Goal: Information Seeking & Learning: Learn about a topic

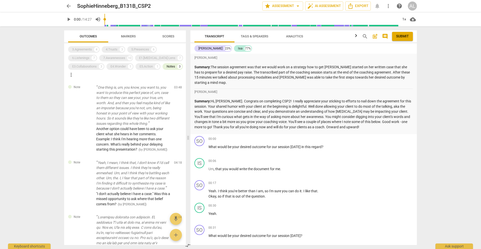
scroll to position [833, 0]
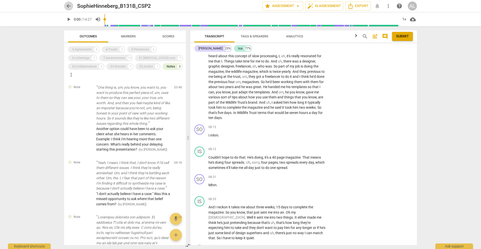
click at [70, 6] on span "arrow_back" at bounding box center [69, 6] width 6 height 6
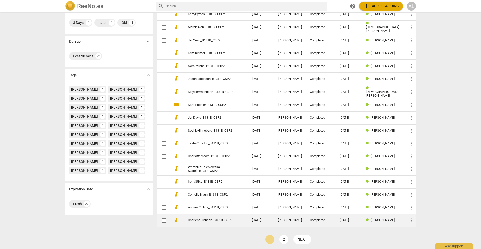
scroll to position [81, 0]
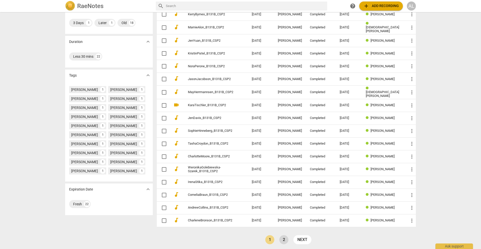
click at [283, 240] on link "2" at bounding box center [283, 239] width 9 height 9
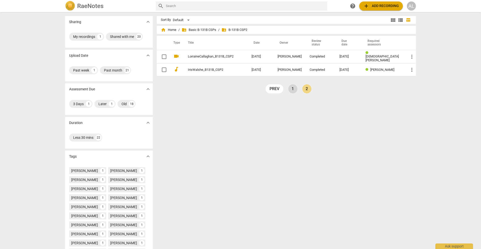
click at [293, 89] on link "1" at bounding box center [292, 88] width 9 height 9
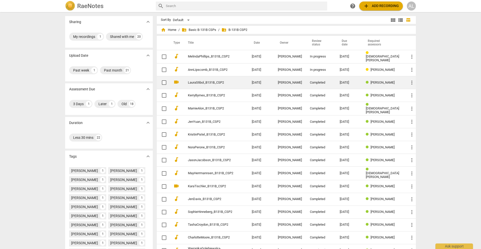
click at [262, 83] on td "[DATE]" at bounding box center [261, 82] width 26 height 13
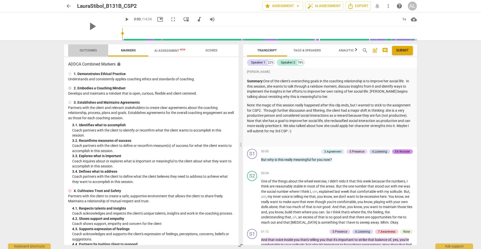
click at [93, 53] on span "Outcomes" at bounding box center [88, 50] width 29 height 7
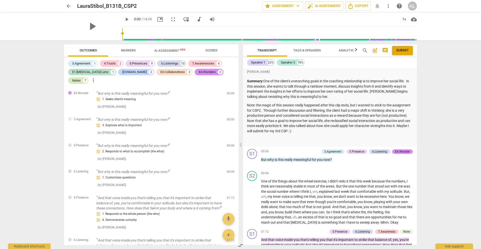
click at [81, 78] on div "Notes" at bounding box center [76, 80] width 9 height 5
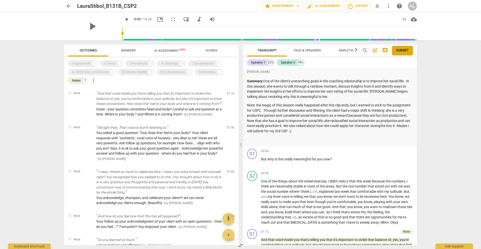
click at [90, 50] on span "Outcomes" at bounding box center [88, 50] width 17 height 4
click at [65, 5] on span "arrow_back" at bounding box center [68, 6] width 9 height 6
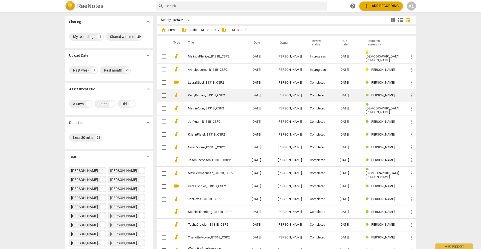
click at [261, 95] on td "[DATE]" at bounding box center [261, 95] width 26 height 13
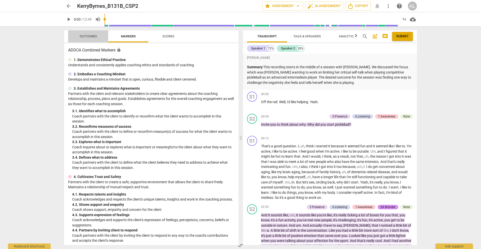
click at [89, 33] on span "Outcomes" at bounding box center [88, 36] width 29 height 7
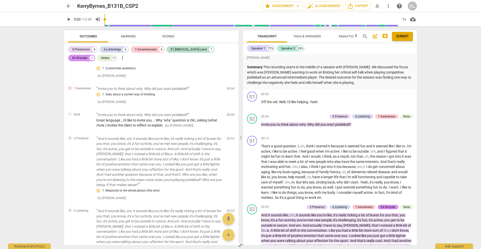
scroll to position [44, 0]
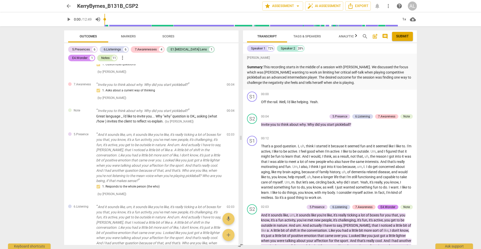
click at [101, 58] on div "Notes" at bounding box center [105, 57] width 9 height 5
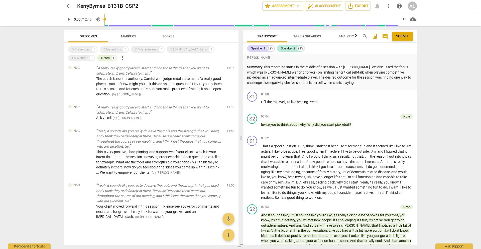
scroll to position [352, 0]
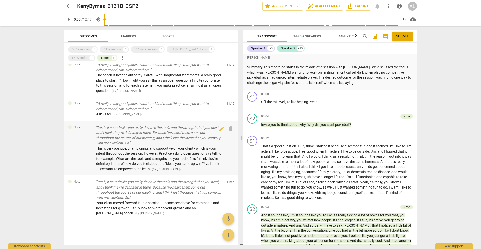
click at [144, 156] on div "This is very positive, championing, and supportive of your client - which is yo…" at bounding box center [159, 159] width 127 height 26
click at [68, 4] on span "arrow_back" at bounding box center [69, 6] width 6 height 6
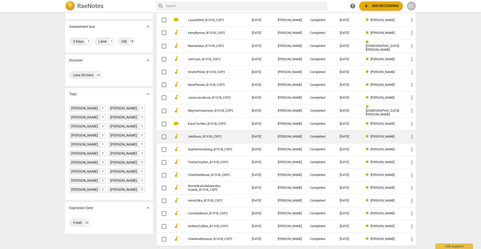
scroll to position [81, 0]
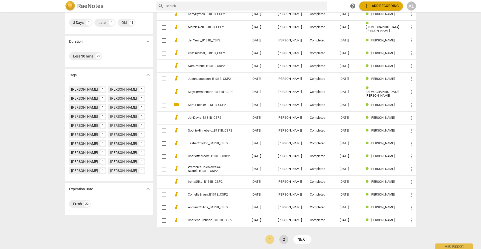
click at [283, 239] on link "2" at bounding box center [283, 239] width 9 height 9
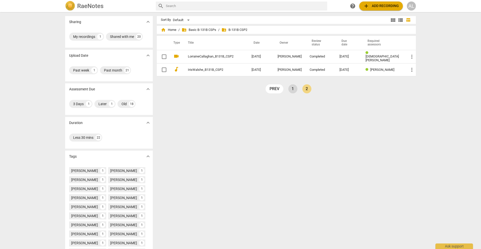
click at [292, 91] on link "1" at bounding box center [292, 88] width 9 height 9
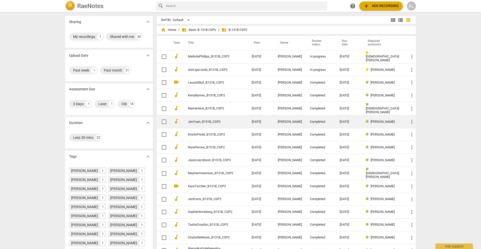
click at [216, 120] on link "JenYuan_B131B_CSP2" at bounding box center [211, 122] width 46 height 4
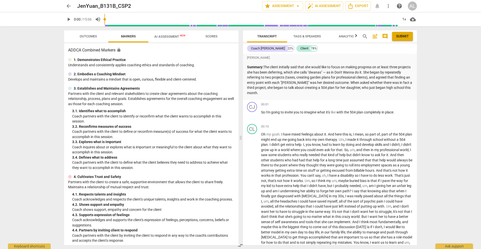
click at [68, 18] on span "play_arrow" at bounding box center [69, 19] width 6 height 6
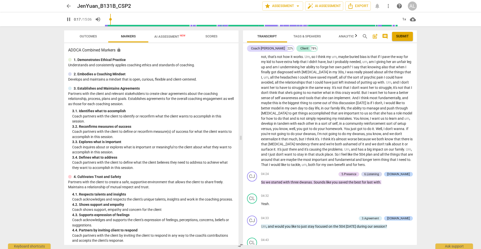
scroll to position [212, 0]
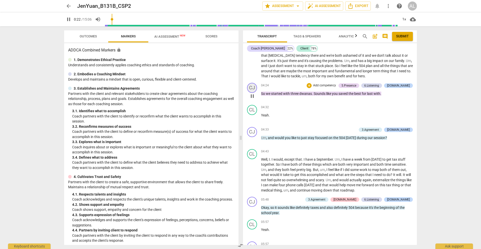
click at [254, 93] on div "CJ" at bounding box center [252, 88] width 10 height 10
click at [309, 98] on div at bounding box center [240, 124] width 481 height 249
click at [86, 35] on span "Outcomes" at bounding box center [88, 36] width 17 height 4
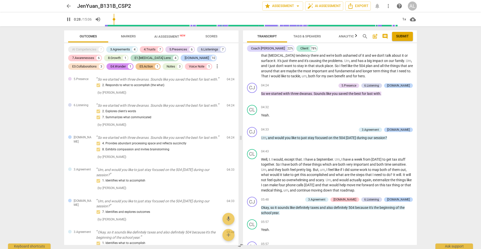
scroll to position [83, 0]
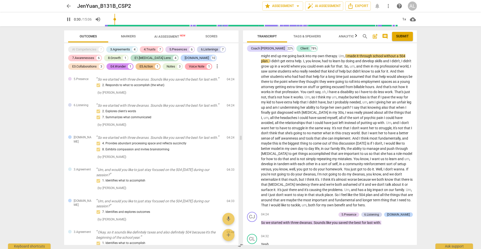
click at [189, 66] on div "Voice Note" at bounding box center [197, 66] width 16 height 5
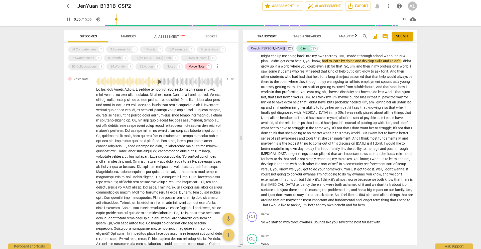
click at [68, 19] on span "pause" at bounding box center [69, 19] width 6 height 6
click at [159, 80] on span "play_arrow" at bounding box center [160, 82] width 8 height 8
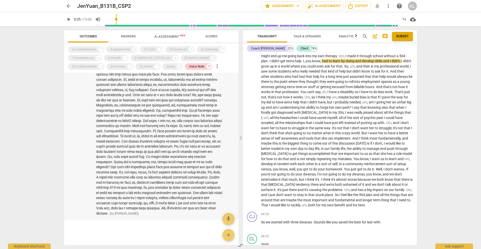
scroll to position [71, 0]
click at [67, 18] on span "play_arrow" at bounding box center [69, 19] width 6 height 6
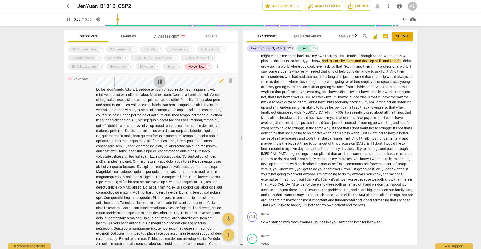
click at [160, 82] on span "pause" at bounding box center [160, 82] width 8 height 8
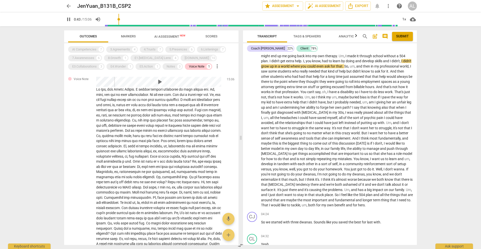
click at [69, 19] on span "pause" at bounding box center [69, 19] width 6 height 6
type input "44"
click at [69, 5] on span "arrow_back" at bounding box center [69, 6] width 6 height 6
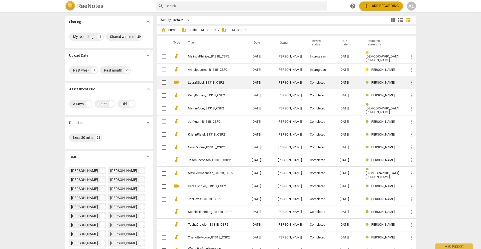
click at [204, 83] on link "LauraStibol_B131B_CSP2" at bounding box center [211, 83] width 46 height 4
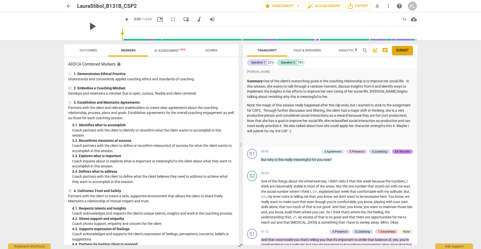
click at [88, 25] on span "play_arrow" at bounding box center [92, 26] width 13 height 13
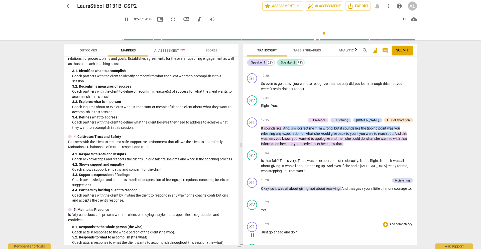
scroll to position [873, 0]
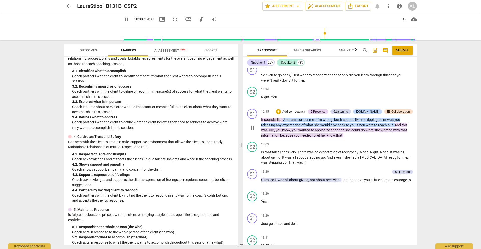
click at [284, 118] on span "And" at bounding box center [286, 120] width 6 height 4
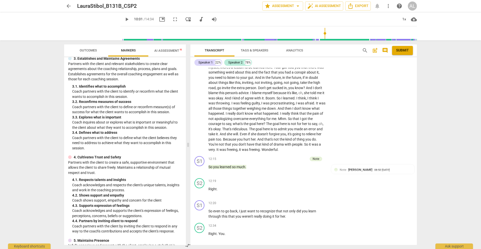
scroll to position [64, 0]
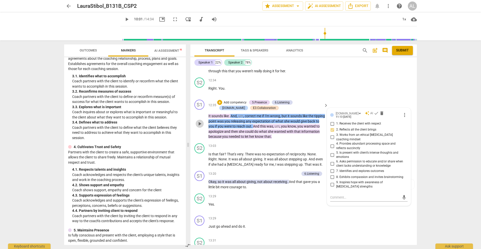
click at [199, 127] on span "play_arrow" at bounding box center [200, 124] width 6 height 6
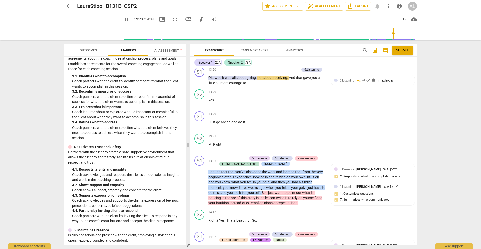
scroll to position [1129, 0]
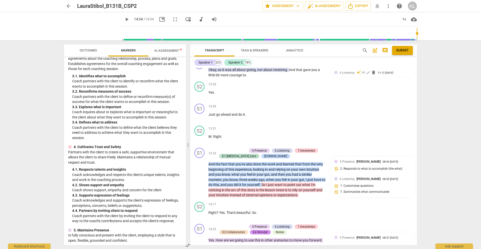
type input "874"
